Goal: Find specific page/section: Find specific page/section

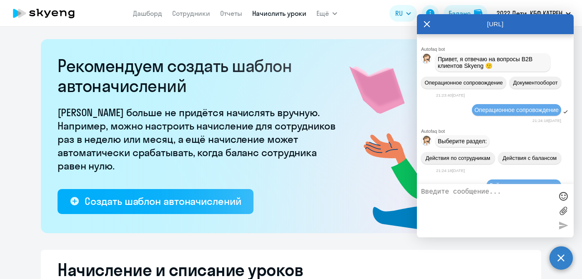
select select "10"
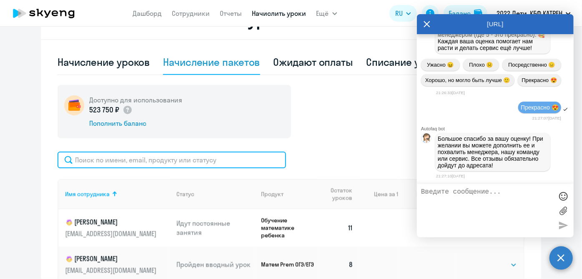
click at [157, 163] on input "text" at bounding box center [172, 160] width 228 height 17
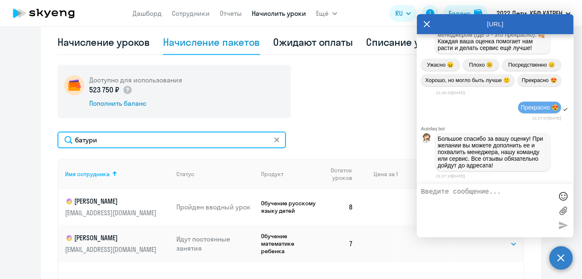
scroll to position [345, 0]
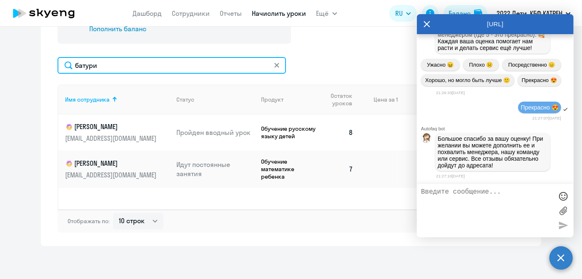
type input "батури"
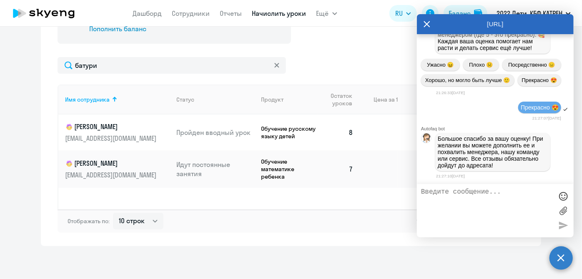
drag, startPoint x: 423, startPoint y: 23, endPoint x: 430, endPoint y: 24, distance: 8.1
click at [423, 23] on div "[URL]" at bounding box center [495, 24] width 157 height 20
click at [427, 24] on icon at bounding box center [427, 24] width 6 height 6
click at [420, 23] on app-header "[PERSON_NAME] Отчеты Начислить уроки Ещё Документооборот Все продукты Дашборд С…" at bounding box center [291, 13] width 582 height 27
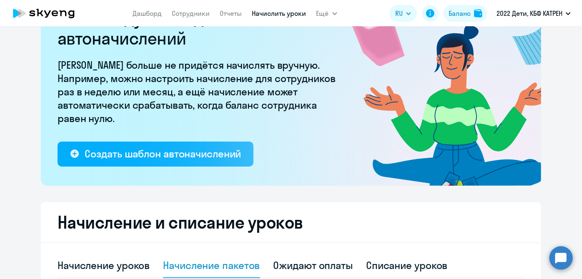
scroll to position [43, 0]
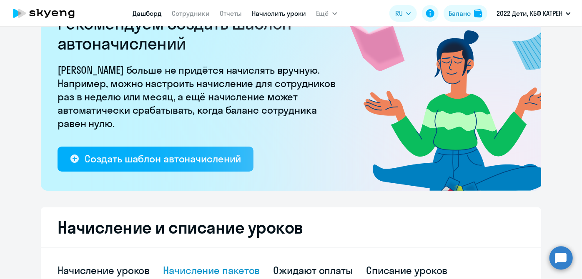
click at [145, 10] on link "Дашборд" at bounding box center [147, 13] width 29 height 8
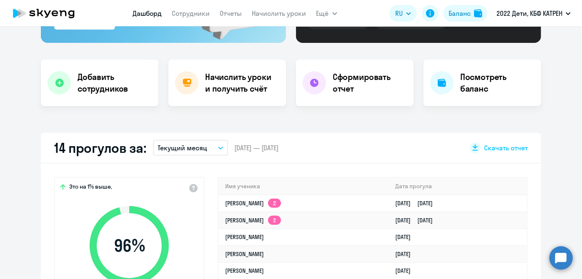
scroll to position [215, 0]
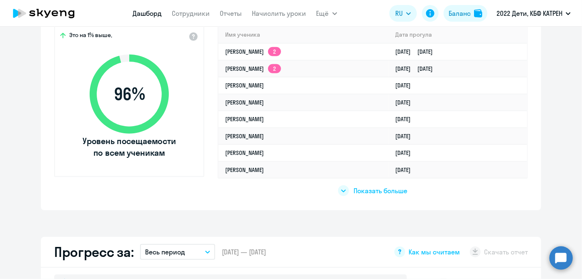
select select "30"
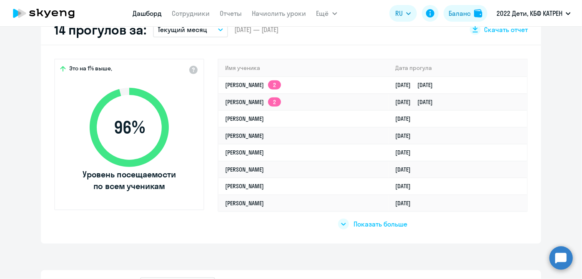
scroll to position [253, 0]
